Goal: Use online tool/utility: Use online tool/utility

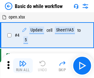
click at [23, 65] on img "button" at bounding box center [22, 63] width 7 height 7
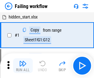
click at [23, 65] on img "button" at bounding box center [22, 63] width 7 height 7
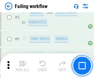
scroll to position [130, 0]
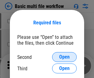
click at [64, 57] on span "Open" at bounding box center [64, 56] width 10 height 5
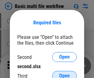
click at [64, 73] on span "Open" at bounding box center [64, 75] width 10 height 5
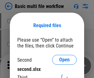
scroll to position [3, 0]
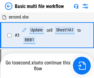
scroll to position [136, 0]
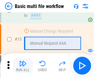
click at [23, 65] on img "button" at bounding box center [22, 63] width 7 height 7
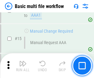
scroll to position [409, 0]
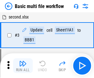
click at [23, 65] on img "button" at bounding box center [22, 63] width 7 height 7
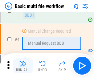
click at [23, 65] on img "button" at bounding box center [22, 63] width 7 height 7
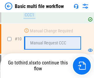
scroll to position [288, 0]
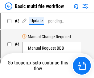
scroll to position [25, 0]
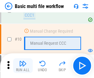
click at [23, 65] on img "button" at bounding box center [22, 63] width 7 height 7
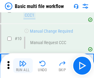
click at [23, 65] on img "button" at bounding box center [22, 63] width 7 height 7
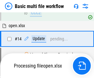
scroll to position [321, 0]
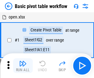
click at [23, 65] on img "button" at bounding box center [22, 63] width 7 height 7
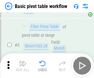
scroll to position [147, 0]
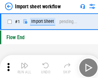
click at [23, 65] on img "button" at bounding box center [23, 63] width 7 height 7
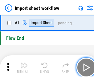
scroll to position [2, 0]
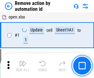
scroll to position [23, 0]
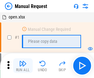
click at [23, 65] on img "button" at bounding box center [22, 63] width 7 height 7
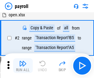
click at [23, 65] on img "button" at bounding box center [22, 63] width 7 height 7
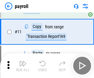
scroll to position [45, 0]
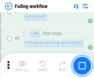
scroll to position [99, 0]
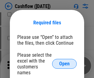
click at [64, 61] on span "Open" at bounding box center [64, 63] width 10 height 5
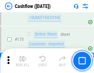
scroll to position [650, 0]
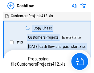
scroll to position [7, 0]
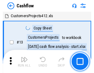
scroll to position [7, 0]
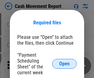
click at [64, 64] on span "Open" at bounding box center [64, 63] width 10 height 5
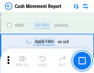
scroll to position [2813, 0]
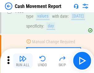
click at [23, 61] on img "button" at bounding box center [22, 58] width 7 height 7
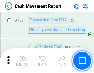
scroll to position [3411, 0]
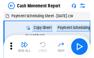
scroll to position [11, 0]
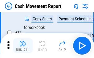
click at [23, 45] on img "button" at bounding box center [22, 43] width 7 height 7
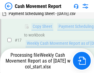
scroll to position [128, 0]
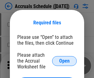
click at [64, 60] on span "Open" at bounding box center [64, 60] width 10 height 5
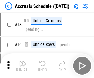
scroll to position [59, 0]
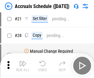
click at [23, 65] on img "button" at bounding box center [22, 63] width 7 height 7
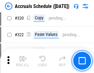
scroll to position [1142, 0]
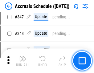
click at [23, 61] on img "button" at bounding box center [22, 58] width 7 height 7
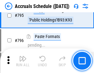
scroll to position [2672, 0]
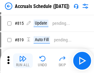
click at [23, 61] on img "button" at bounding box center [22, 58] width 7 height 7
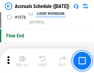
scroll to position [3677, 0]
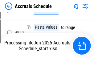
scroll to position [3036, 0]
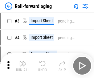
click at [23, 61] on img "button" at bounding box center [22, 63] width 7 height 7
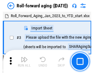
scroll to position [1, 0]
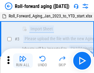
click at [23, 61] on img "button" at bounding box center [22, 58] width 7 height 7
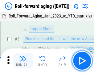
scroll to position [40, 0]
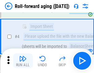
click at [23, 61] on img "button" at bounding box center [22, 58] width 7 height 7
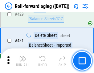
scroll to position [2129, 0]
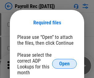
click at [64, 64] on span "Open" at bounding box center [64, 63] width 10 height 5
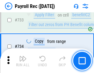
scroll to position [3581, 0]
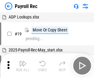
click at [23, 65] on img "button" at bounding box center [22, 63] width 7 height 7
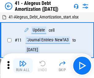
click at [23, 65] on img "button" at bounding box center [22, 63] width 7 height 7
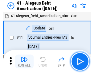
scroll to position [76, 0]
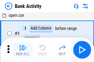
click at [23, 50] on img "button" at bounding box center [22, 47] width 7 height 7
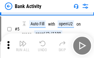
scroll to position [33, 0]
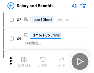
scroll to position [8, 0]
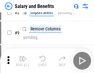
click at [23, 61] on img "button" at bounding box center [22, 58] width 7 height 7
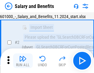
click at [23, 61] on img "button" at bounding box center [22, 58] width 7 height 7
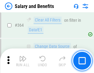
scroll to position [2891, 0]
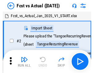
scroll to position [8, 0]
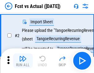
click at [23, 61] on img "button" at bounding box center [22, 58] width 7 height 7
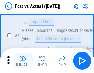
click at [23, 61] on img "button" at bounding box center [22, 58] width 7 height 7
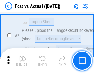
scroll to position [57, 0]
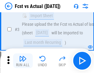
click at [23, 61] on img "button" at bounding box center [22, 58] width 7 height 7
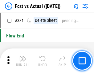
scroll to position [2938, 0]
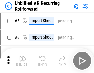
scroll to position [13, 0]
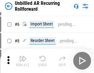
click at [23, 61] on img "button" at bounding box center [22, 58] width 7 height 7
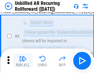
click at [23, 61] on img "button" at bounding box center [22, 58] width 7 height 7
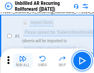
scroll to position [58, 0]
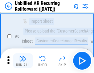
click at [23, 61] on img "button" at bounding box center [22, 58] width 7 height 7
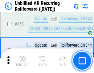
scroll to position [2085, 0]
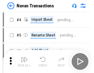
scroll to position [10, 0]
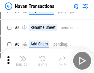
click at [23, 61] on img "button" at bounding box center [22, 58] width 7 height 7
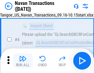
click at [23, 61] on img "button" at bounding box center [22, 58] width 7 height 7
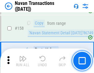
scroll to position [1990, 0]
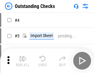
click at [23, 61] on img "button" at bounding box center [22, 58] width 7 height 7
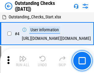
scroll to position [26, 0]
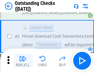
click at [23, 61] on img "button" at bounding box center [22, 58] width 7 height 7
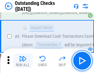
scroll to position [64, 0]
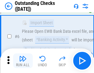
click at [23, 61] on img "button" at bounding box center [22, 58] width 7 height 7
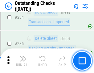
scroll to position [1864, 0]
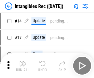
click at [23, 65] on img "button" at bounding box center [22, 63] width 7 height 7
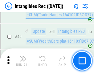
scroll to position [239, 0]
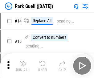
click at [23, 61] on img "button" at bounding box center [22, 63] width 7 height 7
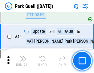
scroll to position [768, 0]
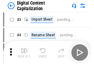
scroll to position [18, 0]
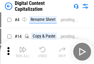
click at [23, 52] on img "button" at bounding box center [22, 49] width 7 height 7
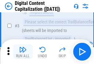
click at [23, 52] on img "button" at bounding box center [22, 49] width 7 height 7
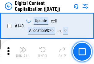
scroll to position [651, 0]
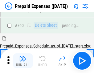
click at [23, 61] on img "button" at bounding box center [22, 58] width 7 height 7
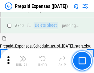
scroll to position [1701, 0]
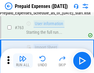
click at [23, 61] on img "button" at bounding box center [22, 58] width 7 height 7
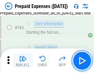
scroll to position [1738, 0]
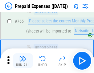
click at [23, 61] on img "button" at bounding box center [22, 58] width 7 height 7
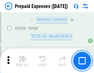
scroll to position [6417, 0]
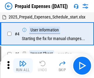
click at [23, 65] on img "button" at bounding box center [22, 63] width 7 height 7
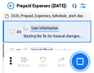
scroll to position [27, 0]
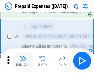
click at [23, 61] on img "button" at bounding box center [22, 58] width 7 height 7
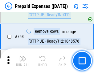
scroll to position [2187, 0]
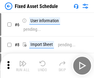
click at [23, 65] on img "button" at bounding box center [22, 63] width 7 height 7
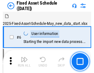
scroll to position [33, 0]
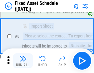
click at [23, 61] on img "button" at bounding box center [22, 58] width 7 height 7
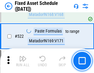
scroll to position [2134, 0]
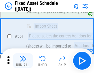
click at [23, 61] on img "button" at bounding box center [22, 58] width 7 height 7
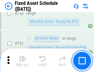
scroll to position [2993, 0]
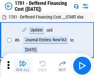
click at [23, 65] on img "button" at bounding box center [22, 63] width 7 height 7
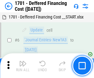
scroll to position [74, 0]
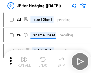
scroll to position [1, 0]
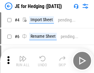
click at [23, 61] on img "button" at bounding box center [22, 58] width 7 height 7
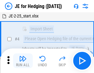
click at [23, 61] on img "button" at bounding box center [22, 58] width 7 height 7
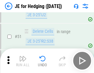
scroll to position [397, 0]
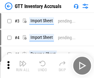
click at [23, 61] on img "button" at bounding box center [22, 63] width 7 height 7
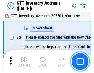
scroll to position [1, 0]
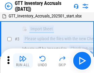
click at [23, 61] on img "button" at bounding box center [22, 58] width 7 height 7
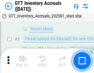
scroll to position [40, 0]
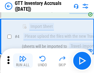
click at [23, 61] on img "button" at bounding box center [22, 58] width 7 height 7
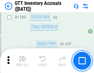
scroll to position [5013, 0]
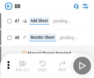
click at [23, 65] on img "button" at bounding box center [22, 63] width 7 height 7
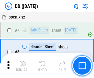
scroll to position [59, 0]
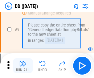
click at [23, 65] on img "button" at bounding box center [22, 63] width 7 height 7
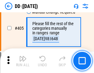
scroll to position [2747, 0]
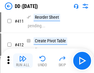
click at [23, 61] on img "button" at bounding box center [22, 58] width 7 height 7
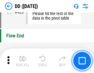
scroll to position [2938, 0]
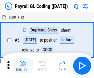
click at [23, 65] on img "button" at bounding box center [22, 63] width 7 height 7
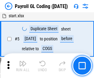
scroll to position [74, 0]
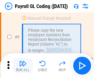
click at [23, 65] on img "button" at bounding box center [22, 63] width 7 height 7
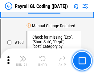
scroll to position [1440, 0]
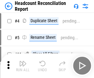
click at [23, 65] on img "button" at bounding box center [22, 63] width 7 height 7
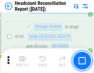
scroll to position [738, 0]
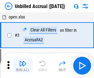
click at [23, 65] on img "button" at bounding box center [22, 63] width 7 height 7
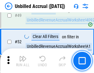
scroll to position [557, 0]
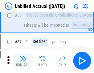
click at [23, 61] on img "button" at bounding box center [22, 58] width 7 height 7
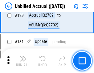
scroll to position [1828, 0]
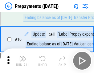
scroll to position [38, 0]
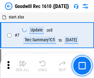
scroll to position [105, 0]
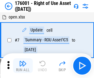
click at [23, 65] on img "button" at bounding box center [22, 63] width 7 height 7
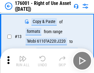
scroll to position [40, 0]
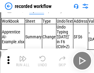
click at [23, 61] on img "button" at bounding box center [22, 58] width 7 height 7
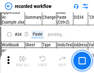
scroll to position [1919, 0]
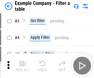
click at [23, 65] on img "button" at bounding box center [22, 63] width 7 height 7
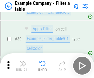
scroll to position [562, 0]
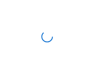
scroll to position [10, 0]
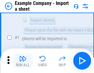
click at [23, 61] on img "button" at bounding box center [22, 58] width 7 height 7
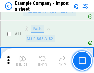
scroll to position [136, 0]
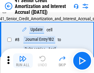
click at [23, 61] on img "button" at bounding box center [22, 58] width 7 height 7
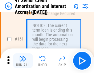
click at [23, 61] on img "button" at bounding box center [22, 58] width 7 height 7
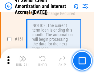
scroll to position [657, 0]
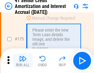
click at [23, 61] on img "button" at bounding box center [22, 58] width 7 height 7
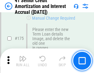
scroll to position [719, 0]
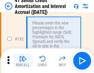
click at [23, 61] on img "button" at bounding box center [22, 58] width 7 height 7
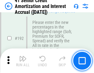
scroll to position [783, 0]
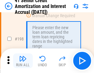
click at [23, 61] on img "button" at bounding box center [22, 58] width 7 height 7
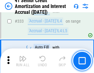
scroll to position [1568, 0]
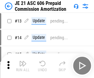
click at [23, 61] on img "button" at bounding box center [22, 63] width 7 height 7
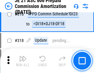
scroll to position [1146, 0]
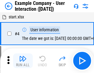
click at [23, 61] on img "button" at bounding box center [22, 58] width 7 height 7
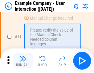
click at [23, 61] on img "button" at bounding box center [22, 58] width 7 height 7
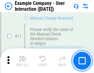
scroll to position [133, 0]
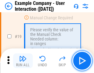
click at [23, 61] on img "button" at bounding box center [22, 58] width 7 height 7
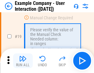
click at [23, 61] on img "button" at bounding box center [22, 58] width 7 height 7
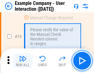
click at [23, 61] on img "button" at bounding box center [22, 58] width 7 height 7
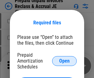
click at [64, 60] on span "Open" at bounding box center [64, 60] width 10 height 5
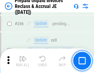
scroll to position [829, 0]
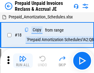
click at [23, 61] on img "button" at bounding box center [22, 58] width 7 height 7
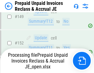
scroll to position [797, 0]
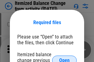
click at [64, 58] on span "Open" at bounding box center [64, 60] width 10 height 5
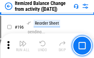
scroll to position [1181, 0]
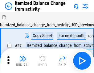
scroll to position [10, 0]
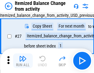
click at [23, 61] on img "button" at bounding box center [22, 58] width 7 height 7
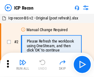
scroll to position [3, 0]
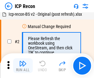
click at [23, 65] on img "button" at bounding box center [22, 63] width 7 height 7
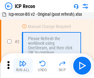
click at [23, 65] on img "button" at bounding box center [22, 63] width 7 height 7
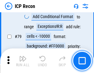
scroll to position [602, 0]
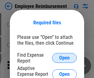
click at [64, 58] on span "Open" at bounding box center [64, 57] width 10 height 5
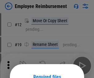
scroll to position [54, 0]
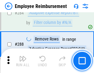
scroll to position [1669, 0]
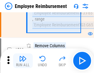
click at [23, 61] on img "button" at bounding box center [22, 58] width 7 height 7
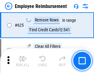
scroll to position [3675, 0]
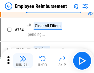
click at [23, 61] on img "button" at bounding box center [22, 58] width 7 height 7
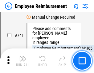
scroll to position [4307, 0]
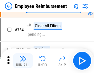
click at [23, 61] on img "button" at bounding box center [22, 58] width 7 height 7
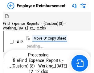
scroll to position [21, 0]
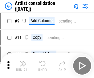
click at [23, 65] on img "button" at bounding box center [22, 63] width 7 height 7
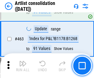
scroll to position [2688, 0]
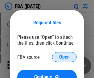
click at [64, 57] on span "Open" at bounding box center [64, 56] width 10 height 5
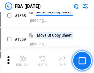
scroll to position [6593, 0]
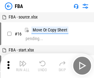
scroll to position [6, 0]
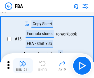
click at [23, 65] on img "button" at bounding box center [22, 63] width 7 height 7
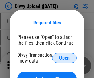
click at [64, 58] on span "Open" at bounding box center [64, 57] width 10 height 5
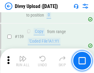
scroll to position [636, 0]
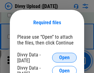
click at [64, 58] on span "Open" at bounding box center [64, 57] width 10 height 5
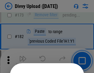
scroll to position [689, 0]
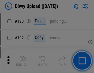
scroll to position [775, 0]
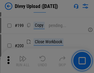
scroll to position [893, 0]
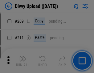
scroll to position [1043, 0]
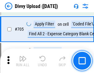
scroll to position [4199, 0]
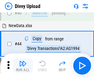
click at [23, 65] on img "button" at bounding box center [22, 63] width 7 height 7
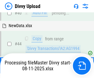
scroll to position [68, 0]
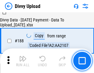
scroll to position [723, 0]
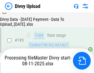
scroll to position [858, 0]
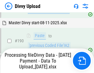
scroll to position [822, 0]
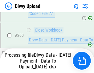
scroll to position [963, 0]
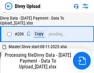
scroll to position [1129, 0]
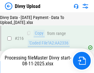
scroll to position [1264, 0]
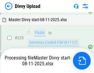
scroll to position [1457, 0]
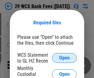
click at [64, 58] on span "Open" at bounding box center [64, 57] width 10 height 5
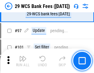
scroll to position [598, 0]
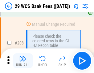
click at [23, 61] on img "button" at bounding box center [22, 58] width 7 height 7
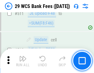
scroll to position [3088, 0]
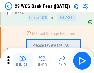
click at [23, 61] on img "button" at bounding box center [22, 58] width 7 height 7
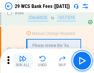
scroll to position [3320, 0]
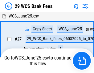
scroll to position [122, 0]
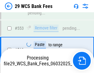
scroll to position [3313, 0]
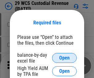
click at [64, 58] on span "Open" at bounding box center [64, 57] width 10 height 5
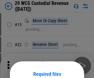
scroll to position [51, 0]
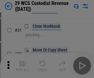
scroll to position [132, 0]
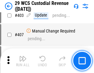
scroll to position [2843, 0]
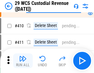
click at [23, 61] on img "button" at bounding box center [22, 58] width 7 height 7
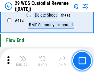
scroll to position [2932, 0]
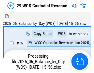
scroll to position [15, 0]
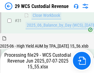
scroll to position [315, 0]
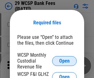
click at [64, 60] on span "Open" at bounding box center [64, 60] width 10 height 5
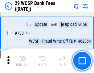
scroll to position [3093, 0]
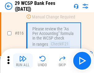
click at [23, 61] on img "button" at bounding box center [22, 58] width 7 height 7
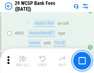
scroll to position [3895, 0]
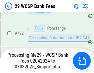
scroll to position [3664, 0]
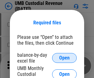
click at [64, 58] on span "Open" at bounding box center [64, 57] width 10 height 5
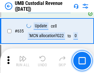
scroll to position [3212, 0]
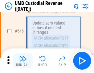
click at [23, 61] on img "button" at bounding box center [22, 58] width 7 height 7
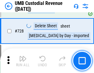
scroll to position [3787, 0]
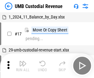
scroll to position [5, 0]
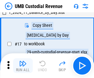
click at [23, 65] on img "button" at bounding box center [22, 63] width 7 height 7
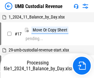
scroll to position [5, 0]
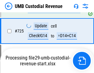
scroll to position [3746, 0]
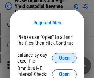
click at [64, 58] on span "Open" at bounding box center [64, 57] width 10 height 5
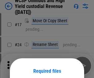
scroll to position [48, 0]
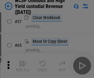
scroll to position [268, 0]
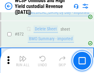
scroll to position [5195, 0]
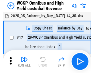
scroll to position [3, 0]
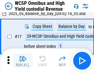
click at [23, 61] on img "button" at bounding box center [22, 58] width 7 height 7
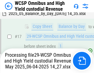
scroll to position [128, 0]
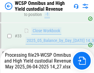
scroll to position [630, 0]
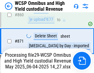
scroll to position [5181, 0]
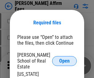
click at [64, 58] on span "Open" at bounding box center [64, 60] width 10 height 5
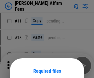
scroll to position [48, 0]
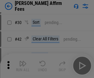
scroll to position [125, 0]
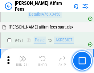
scroll to position [1669, 0]
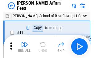
scroll to position [6, 0]
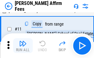
click at [23, 45] on img "button" at bounding box center [22, 43] width 7 height 7
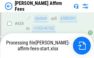
scroll to position [1610, 0]
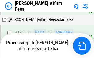
scroll to position [1619, 0]
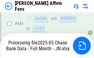
scroll to position [1610, 0]
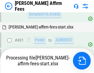
scroll to position [1669, 0]
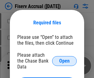
click at [64, 58] on span "Open" at bounding box center [64, 60] width 10 height 5
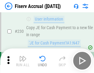
scroll to position [1945, 0]
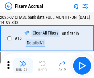
click at [23, 65] on img "button" at bounding box center [22, 63] width 7 height 7
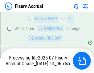
scroll to position [1775, 0]
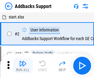
click at [23, 61] on img "button" at bounding box center [22, 63] width 7 height 7
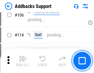
scroll to position [447, 0]
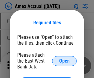
click at [64, 60] on span "Open" at bounding box center [64, 60] width 10 height 5
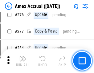
scroll to position [1598, 0]
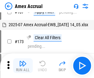
click at [23, 65] on img "button" at bounding box center [22, 63] width 7 height 7
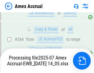
scroll to position [1753, 0]
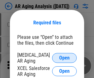
click at [64, 57] on span "Open" at bounding box center [64, 57] width 10 height 5
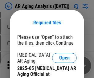
scroll to position [185, 0]
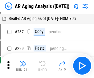
scroll to position [6, 0]
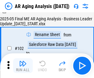
click at [23, 65] on img "button" at bounding box center [22, 63] width 7 height 7
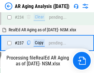
scroll to position [952, 0]
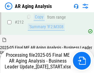
scroll to position [944, 0]
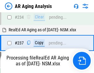
scroll to position [970, 0]
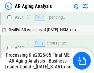
scroll to position [970, 0]
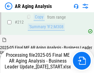
scroll to position [944, 0]
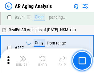
scroll to position [944, 0]
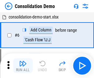
click at [23, 65] on img "button" at bounding box center [22, 63] width 7 height 7
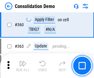
scroll to position [2057, 0]
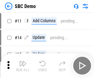
click at [23, 65] on img "button" at bounding box center [22, 63] width 7 height 7
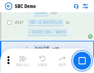
scroll to position [1615, 0]
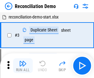
click at [23, 65] on img "button" at bounding box center [22, 63] width 7 height 7
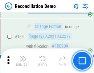
scroll to position [729, 0]
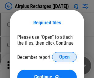
click at [64, 57] on span "Open" at bounding box center [64, 56] width 10 height 5
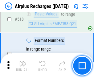
scroll to position [2642, 0]
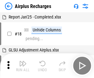
click at [23, 65] on img "button" at bounding box center [22, 63] width 7 height 7
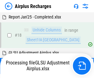
scroll to position [27, 0]
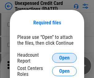
click at [64, 58] on span "Open" at bounding box center [64, 57] width 10 height 5
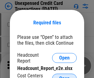
click at [64, 76] on span "Open" at bounding box center [64, 78] width 10 height 5
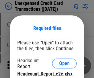
scroll to position [6, 0]
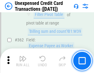
scroll to position [1579, 0]
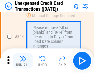
click at [23, 61] on img "button" at bounding box center [22, 58] width 7 height 7
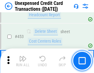
scroll to position [2094, 0]
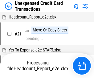
scroll to position [10, 0]
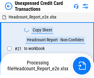
scroll to position [10, 0]
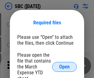
click at [64, 66] on span "Open" at bounding box center [64, 66] width 10 height 5
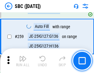
scroll to position [1200, 0]
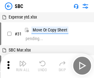
scroll to position [6, 0]
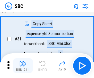
click at [23, 65] on img "button" at bounding box center [22, 63] width 7 height 7
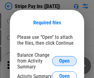
click at [64, 60] on span "Open" at bounding box center [64, 60] width 10 height 5
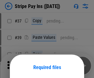
scroll to position [45, 0]
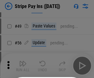
scroll to position [111, 0]
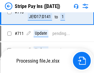
scroll to position [3182, 0]
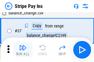
click at [23, 50] on img "button" at bounding box center [22, 47] width 7 height 7
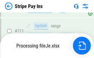
scroll to position [3169, 0]
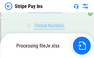
scroll to position [3169, 0]
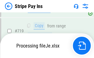
scroll to position [3169, 0]
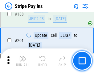
scroll to position [874, 0]
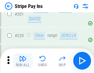
click at [23, 61] on img "button" at bounding box center [22, 58] width 7 height 7
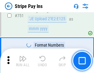
scroll to position [3161, 0]
